Goal: Check status

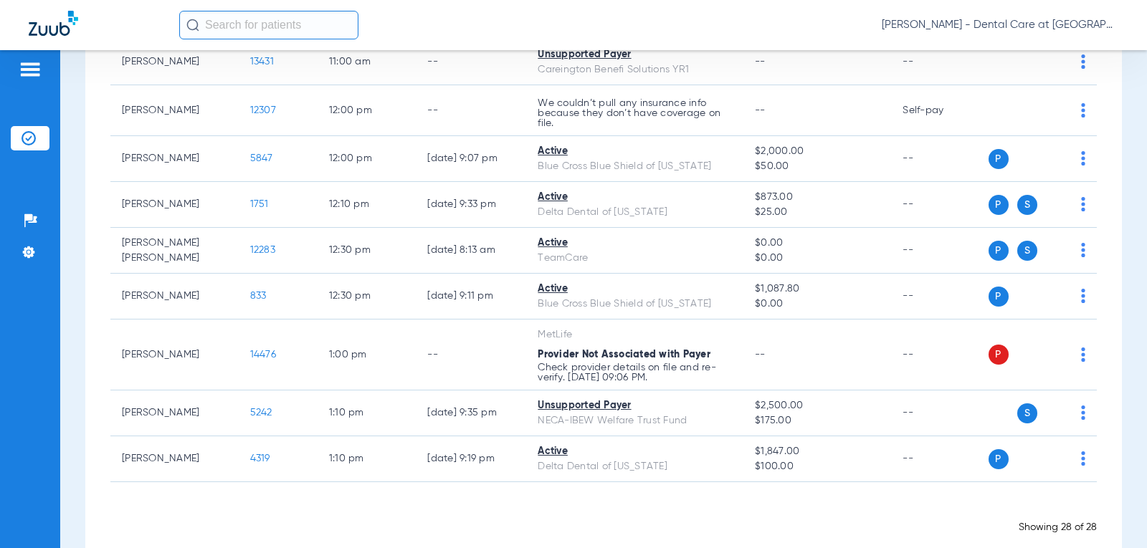
scroll to position [1146, 0]
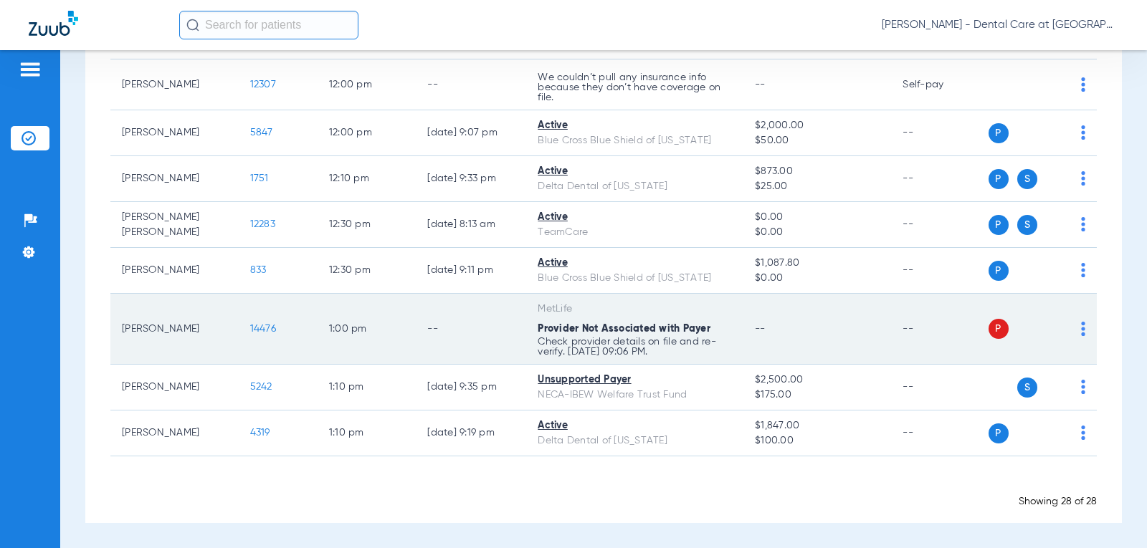
click at [800, 330] on td "--" at bounding box center [817, 329] width 148 height 71
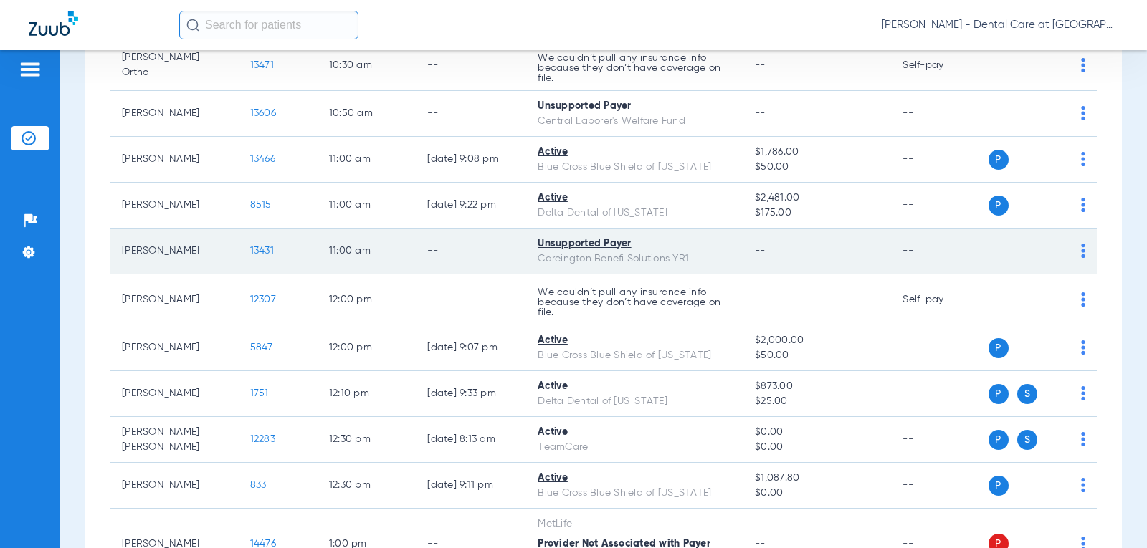
click at [809, 251] on td "--" at bounding box center [817, 252] width 148 height 46
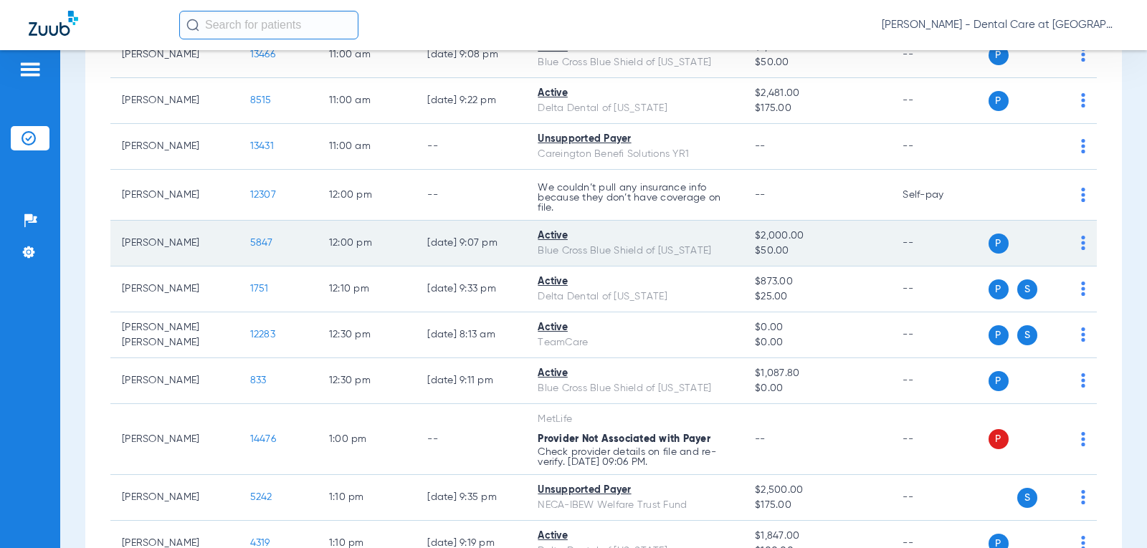
scroll to position [1146, 0]
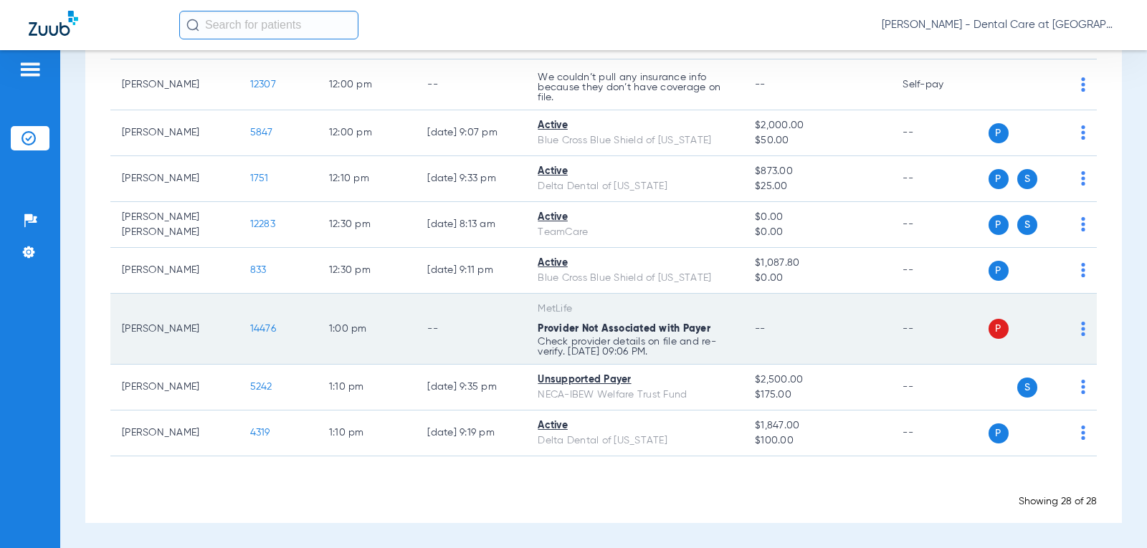
click at [601, 337] on p "Check provider details on file and re-verify. [DATE] 09:06 PM." at bounding box center [635, 347] width 194 height 20
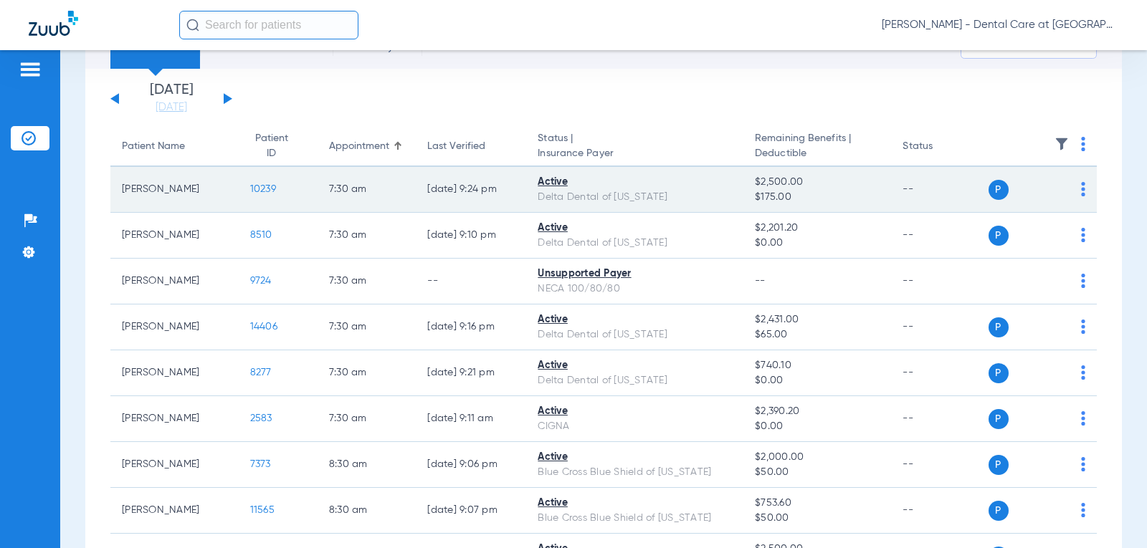
scroll to position [0, 0]
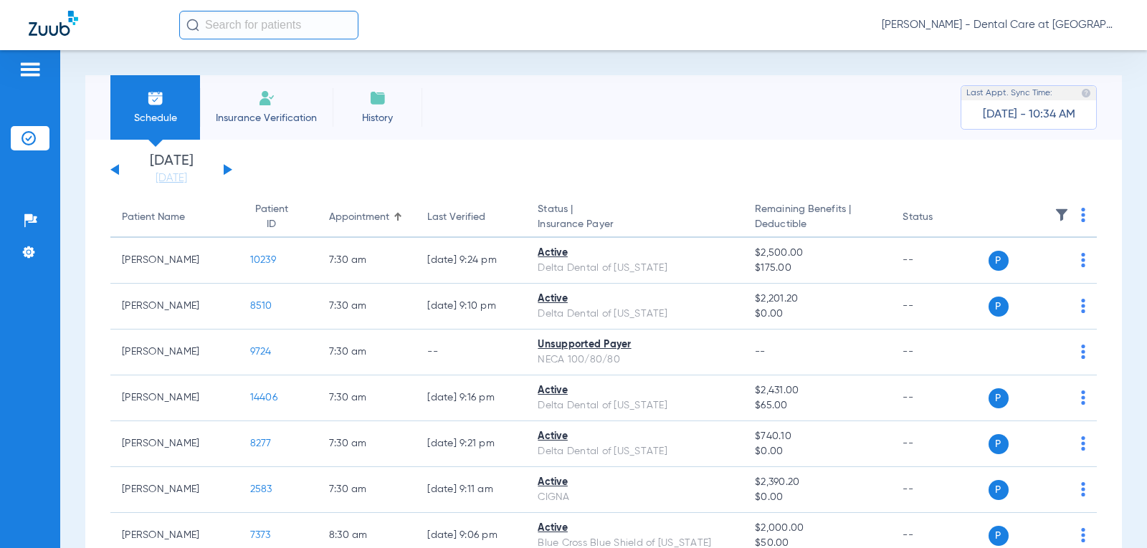
click at [224, 172] on button at bounding box center [228, 169] width 9 height 11
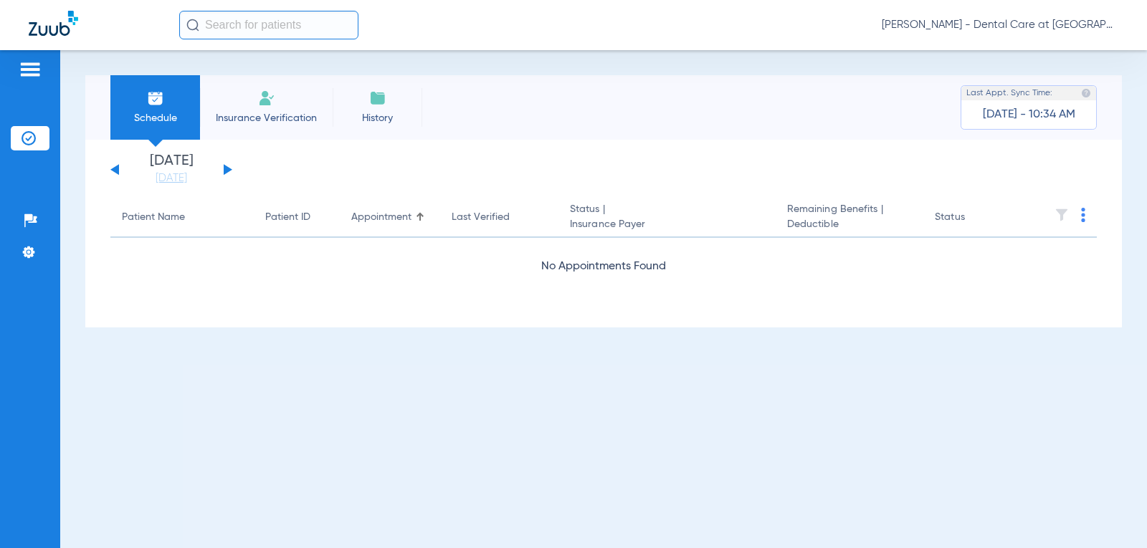
click at [224, 172] on button at bounding box center [228, 169] width 9 height 11
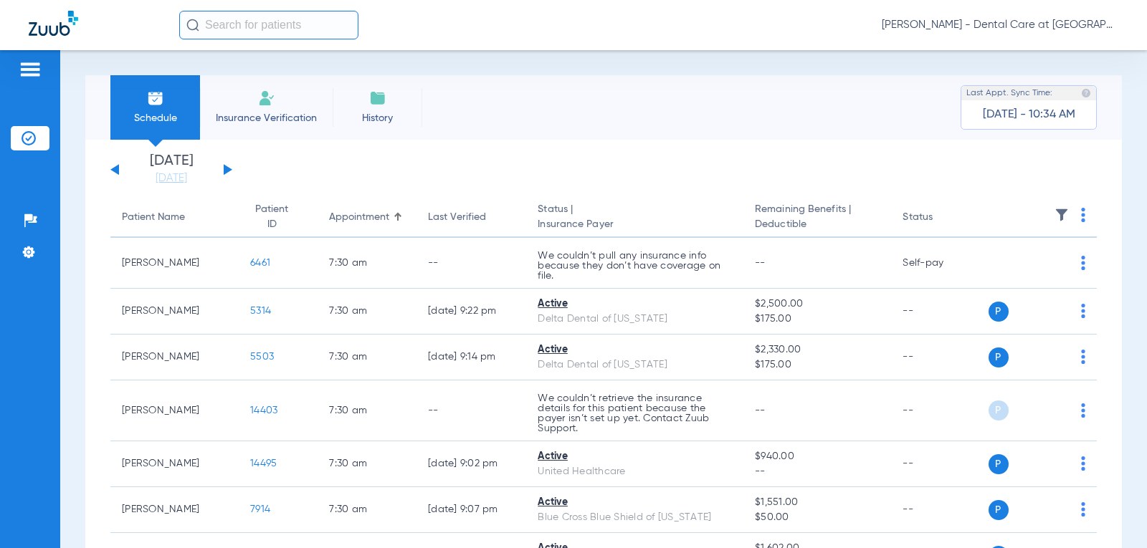
click at [0, 12] on div "[PERSON_NAME] - Dental Care at [GEOGRAPHIC_DATA]" at bounding box center [573, 25] width 1147 height 50
